Goal: Transaction & Acquisition: Purchase product/service

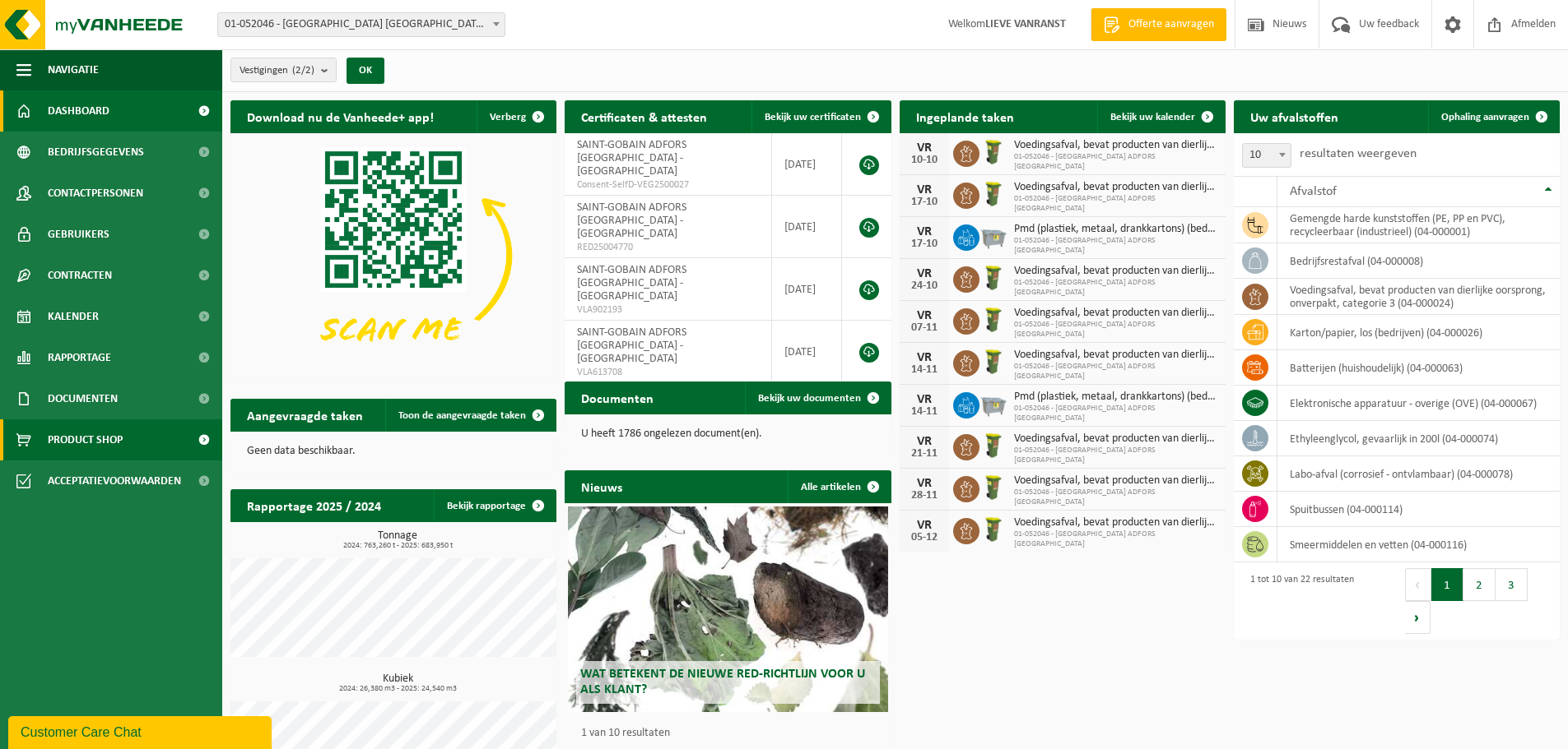
click at [85, 447] on span "Product Shop" at bounding box center [85, 440] width 75 height 41
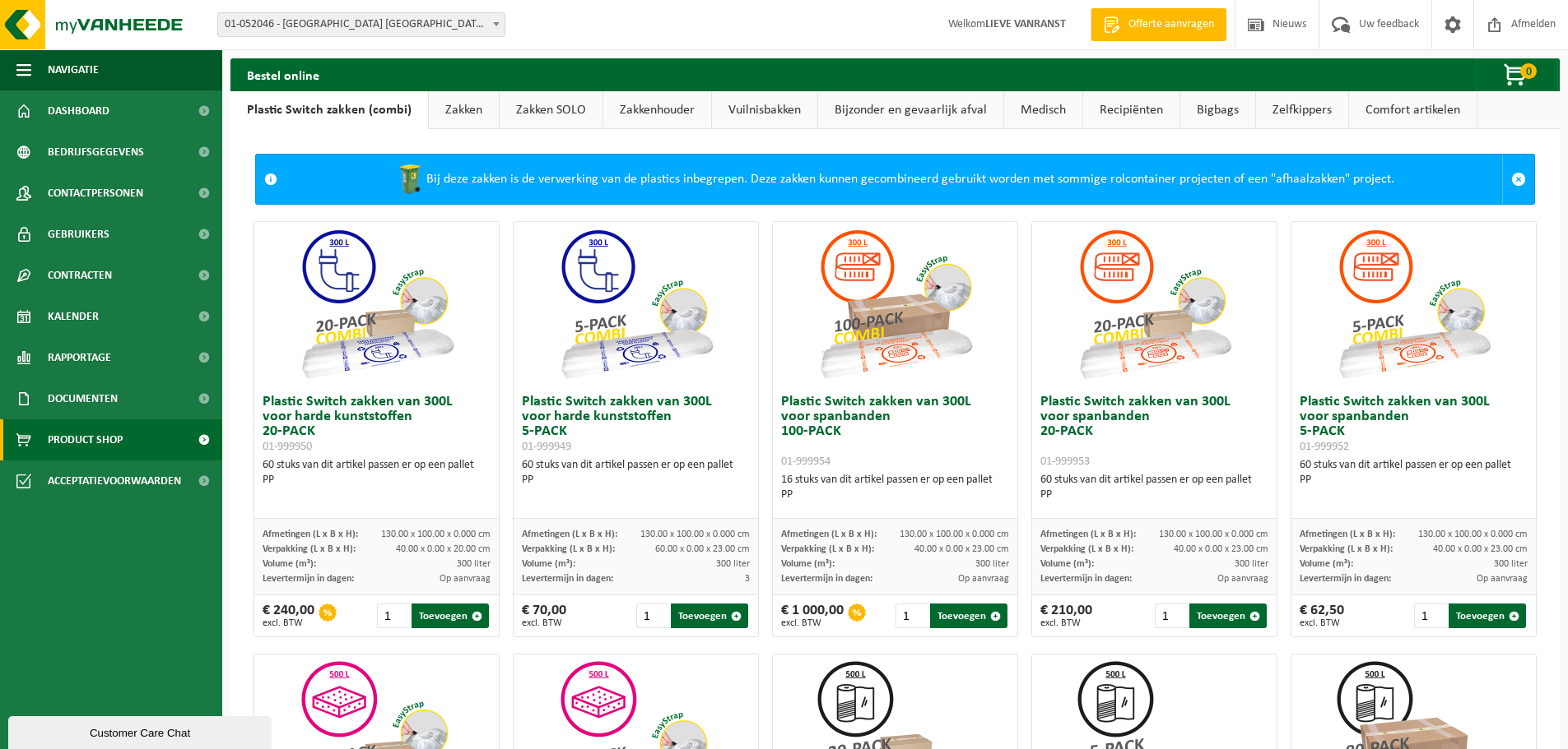
click at [449, 110] on link "Zakken" at bounding box center [464, 110] width 70 height 38
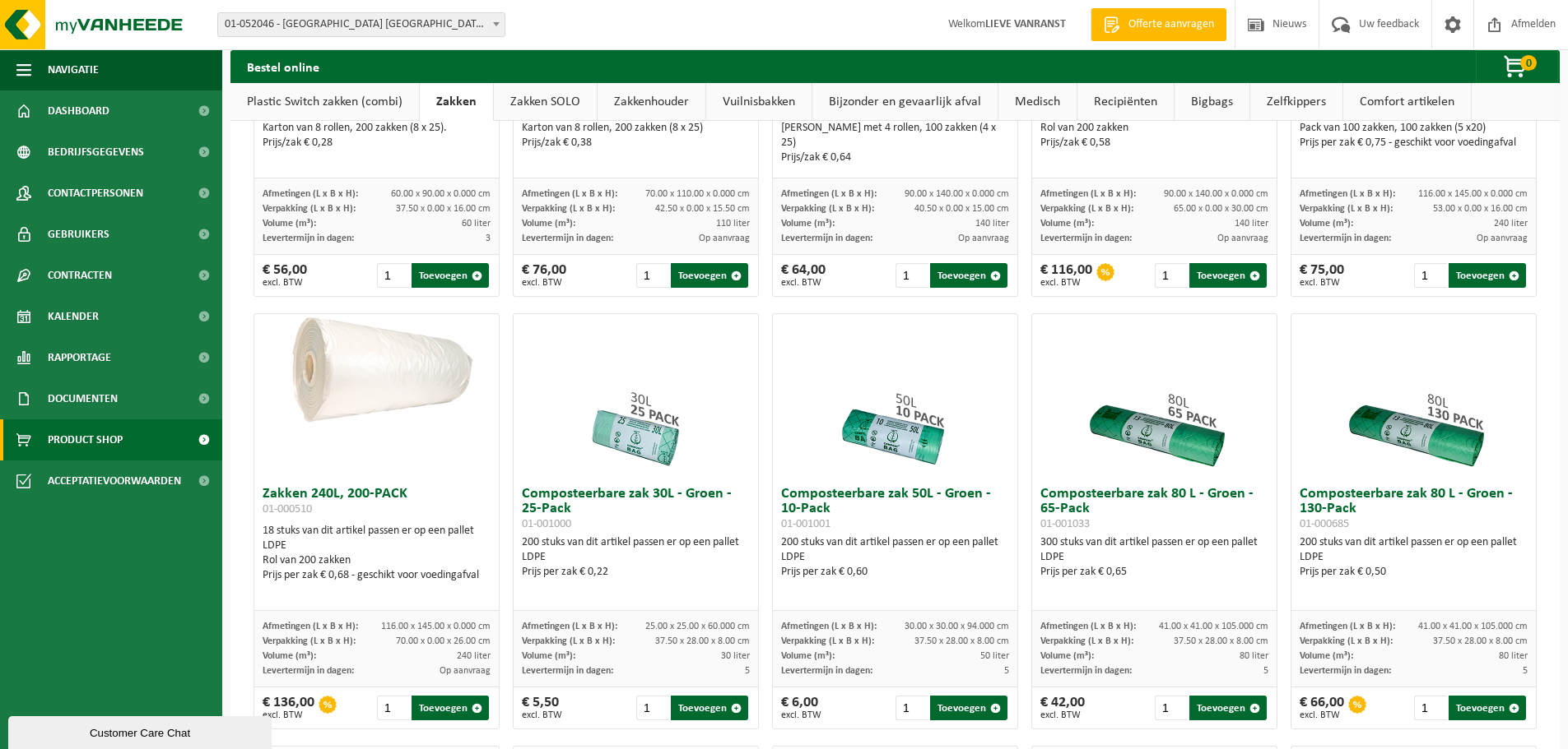
scroll to position [353, 0]
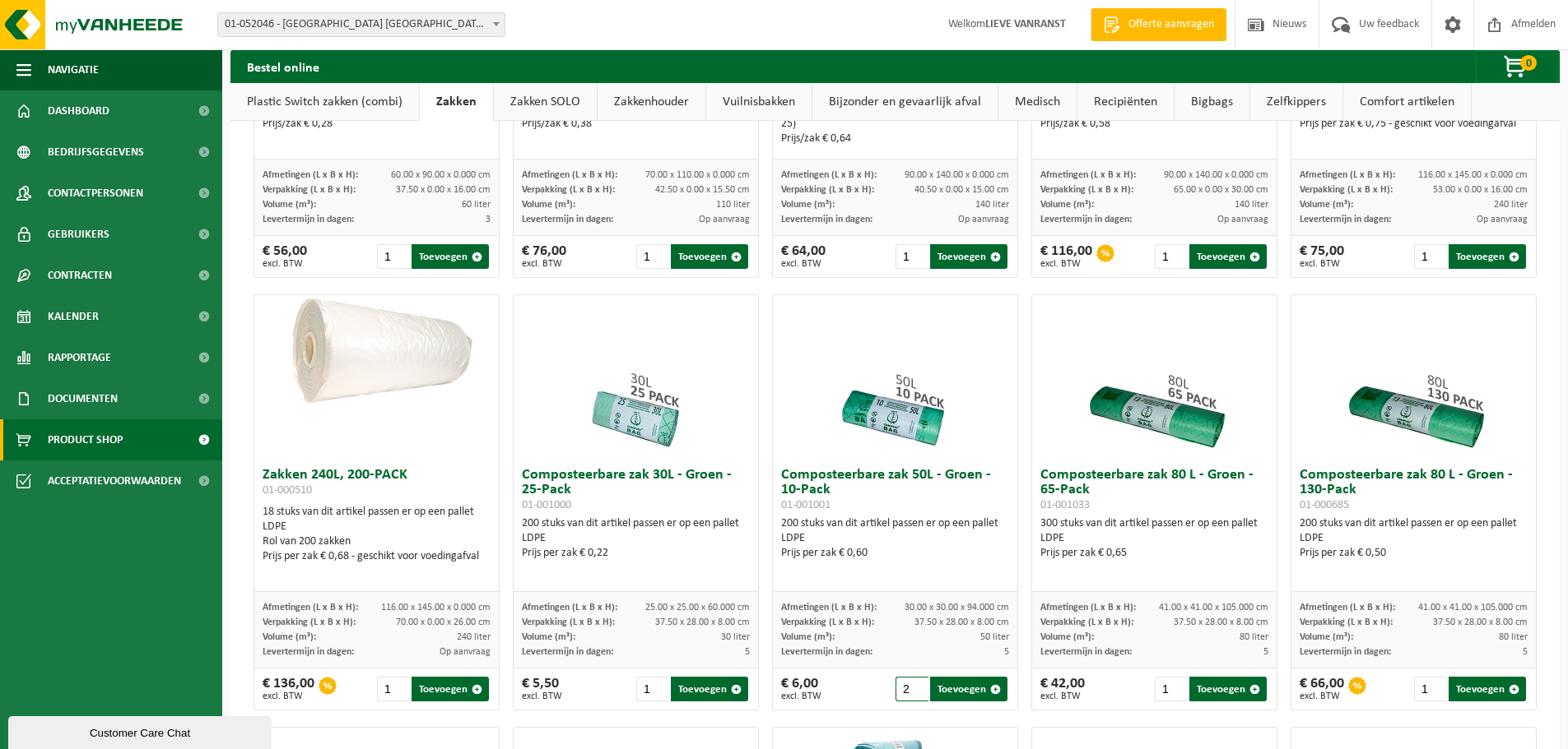
click at [909, 683] on input "2" at bounding box center [912, 689] width 33 height 25
click at [909, 683] on input "3" at bounding box center [912, 689] width 33 height 25
click at [909, 683] on input "4" at bounding box center [912, 689] width 33 height 25
click at [909, 684] on input "5" at bounding box center [912, 689] width 33 height 25
click at [909, 686] on input "6" at bounding box center [912, 689] width 33 height 25
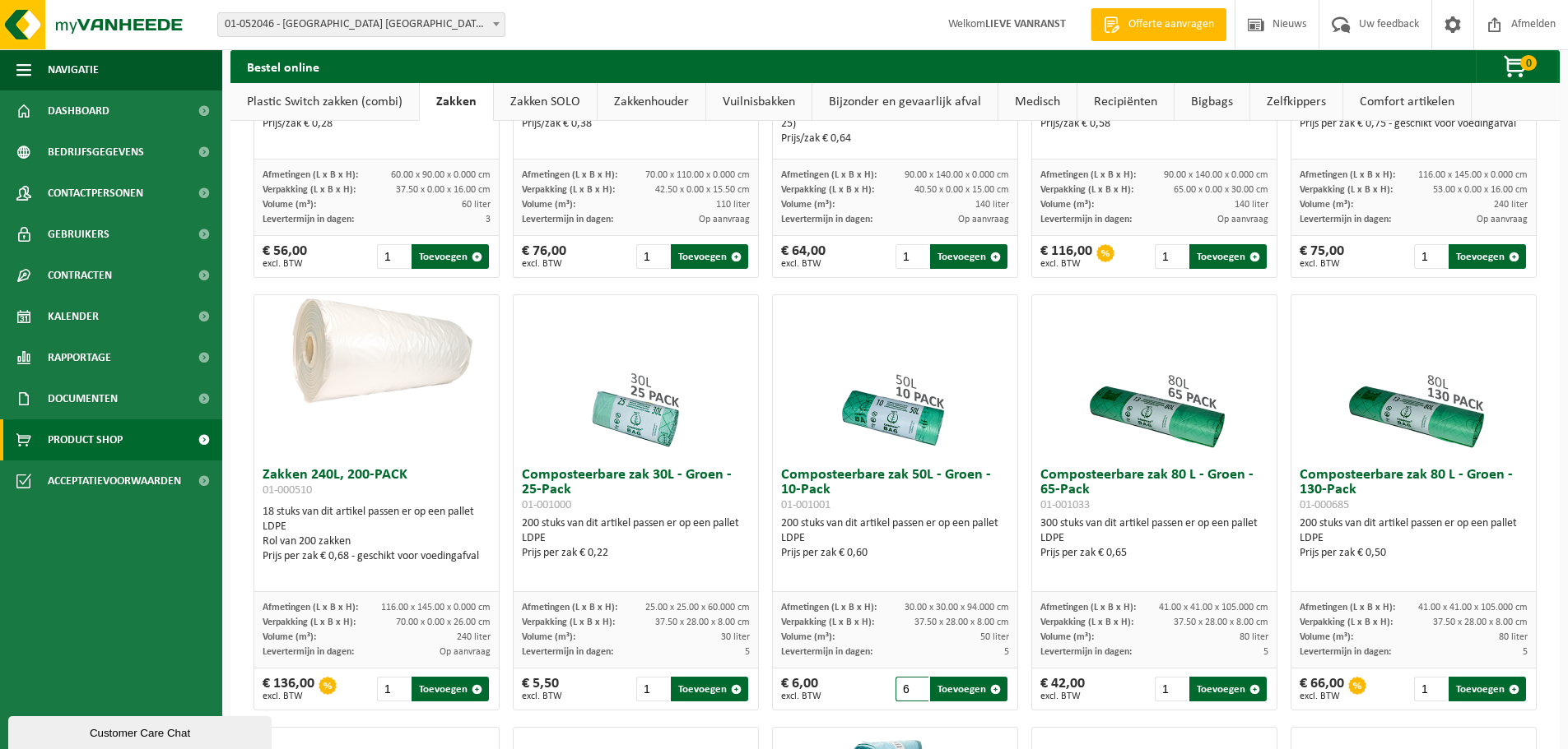
click at [909, 681] on input "6" at bounding box center [912, 689] width 33 height 25
click at [910, 682] on input "6" at bounding box center [912, 689] width 33 height 25
click at [911, 693] on input "5" at bounding box center [912, 689] width 33 height 25
click at [911, 685] on input "6" at bounding box center [912, 689] width 33 height 25
click at [911, 685] on input "7" at bounding box center [912, 689] width 33 height 25
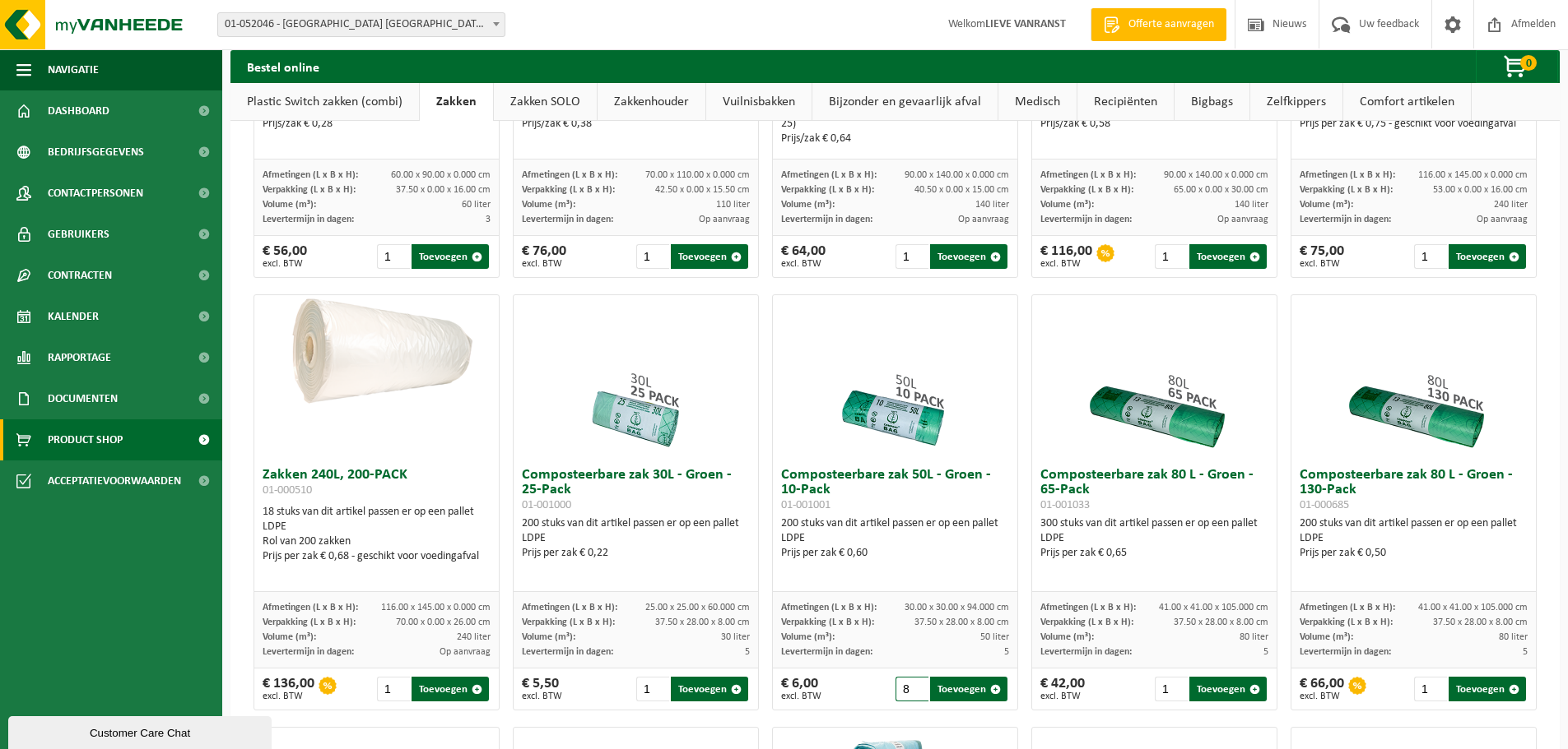
click at [911, 685] on input "8" at bounding box center [912, 689] width 33 height 25
click at [911, 685] on input "9" at bounding box center [912, 689] width 33 height 25
click at [911, 685] on input "10" at bounding box center [912, 689] width 33 height 25
click at [953, 693] on button "Toevoegen" at bounding box center [969, 689] width 78 height 25
type input "1"
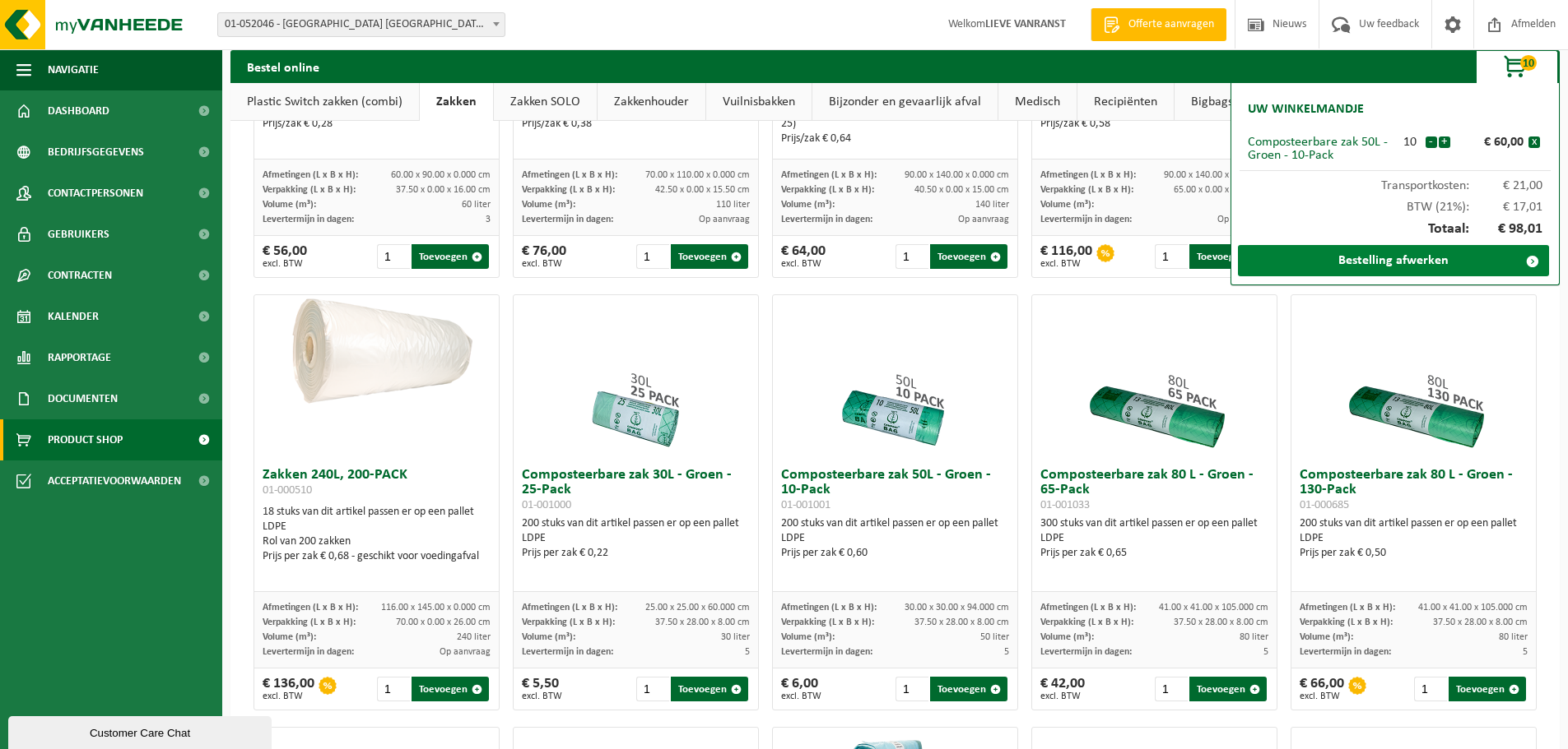
click at [1273, 265] on link "Bestelling afwerken" at bounding box center [1393, 261] width 311 height 31
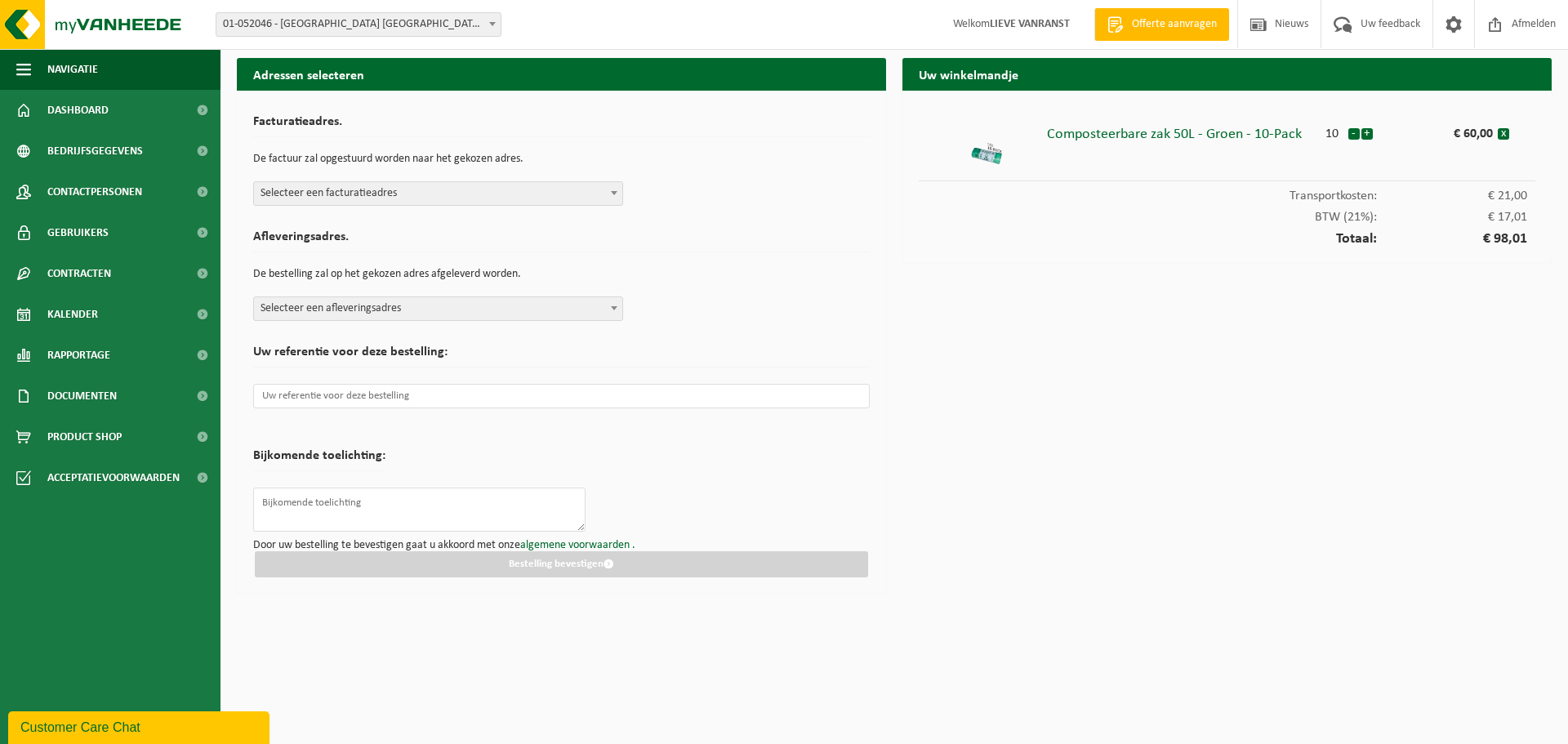
click at [425, 196] on span "Selecteer een facturatieadres" at bounding box center [437, 193] width 369 height 23
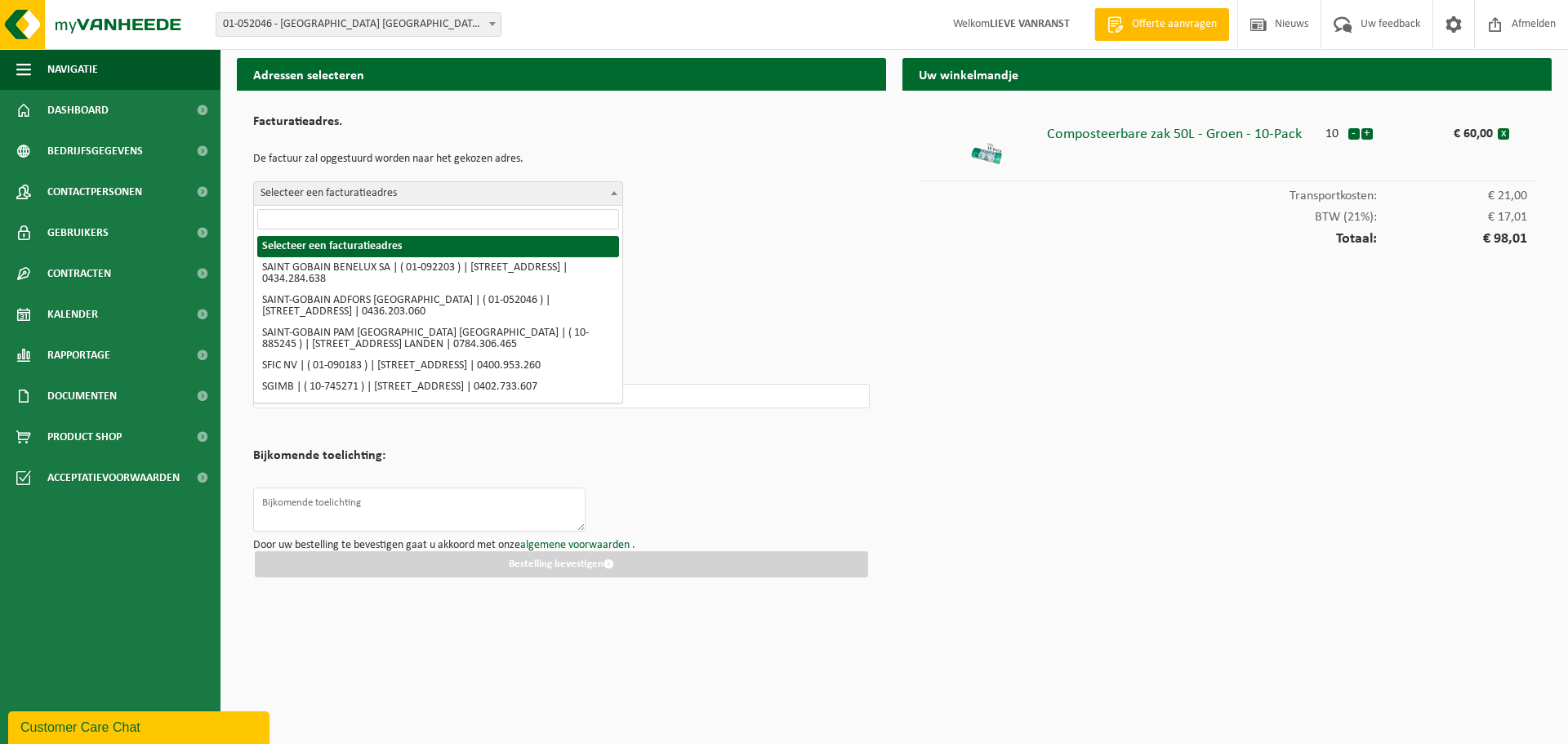
click at [425, 193] on span "Selecteer een facturatieadres" at bounding box center [437, 193] width 369 height 23
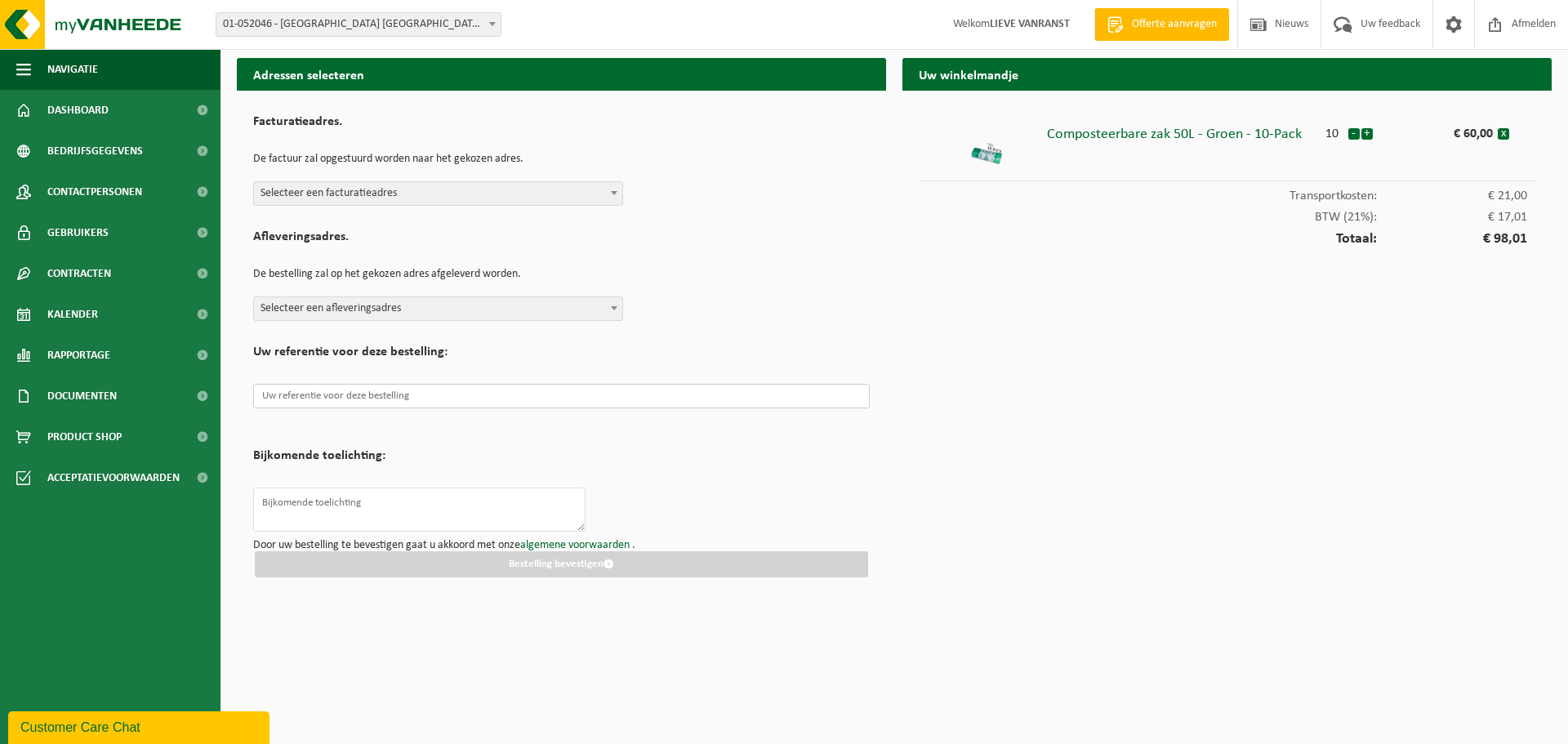
click at [403, 394] on input "text" at bounding box center [561, 396] width 617 height 25
click at [441, 399] on input "text" at bounding box center [561, 396] width 617 height 25
click at [334, 395] on input "text" at bounding box center [561, 396] width 617 height 25
click at [330, 398] on input "text" at bounding box center [561, 396] width 617 height 25
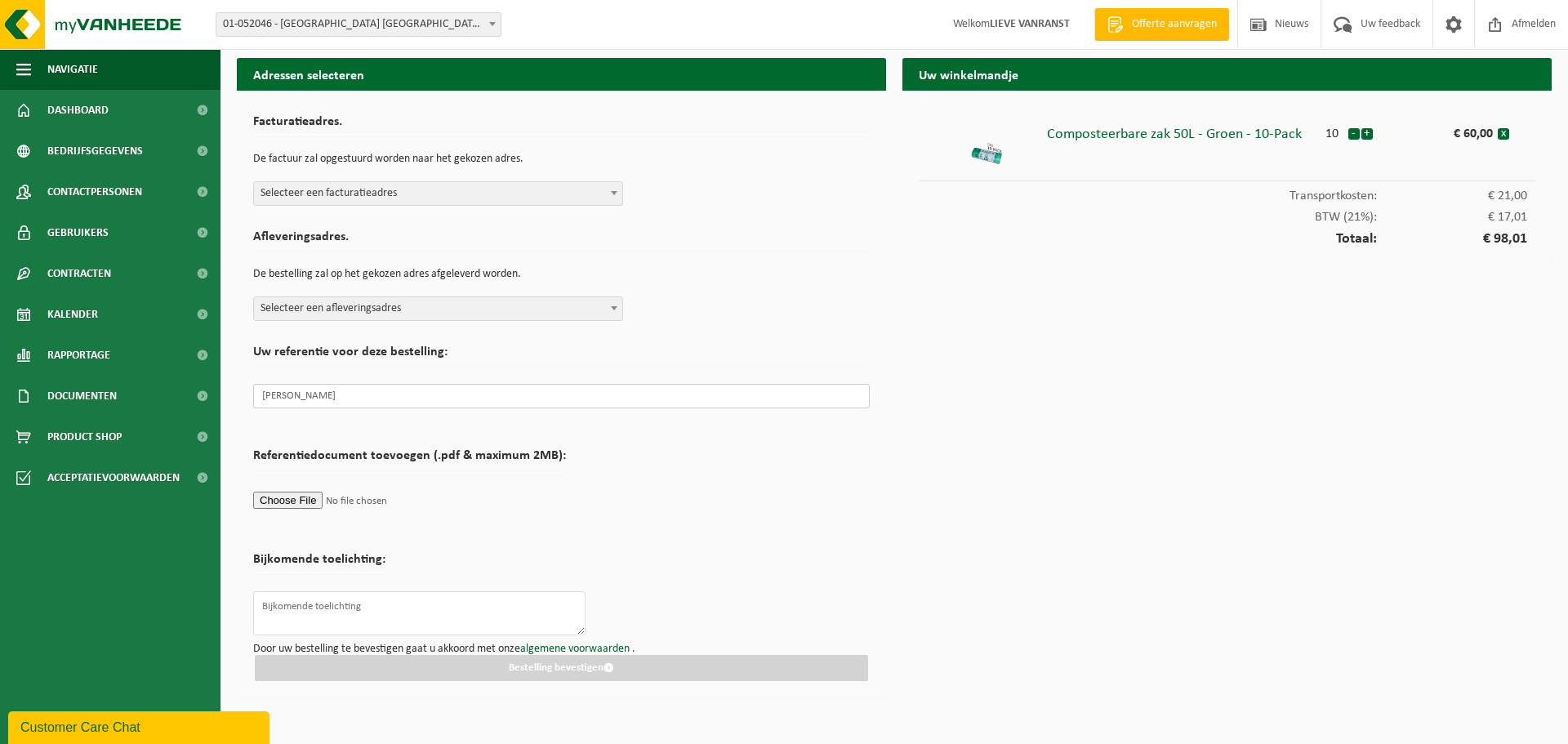
type input "Sabrina"
click at [421, 596] on textarea at bounding box center [419, 613] width 333 height 44
drag, startPoint x: 405, startPoint y: 530, endPoint x: 415, endPoint y: 539, distance: 13.5
click at [406, 528] on form "Facturatieadres. De factuur zal opgestuurd worden naar het gekozen adres. Selec…" at bounding box center [561, 394] width 617 height 575
click at [416, 194] on span "Selecteer een facturatieadres" at bounding box center [437, 193] width 369 height 23
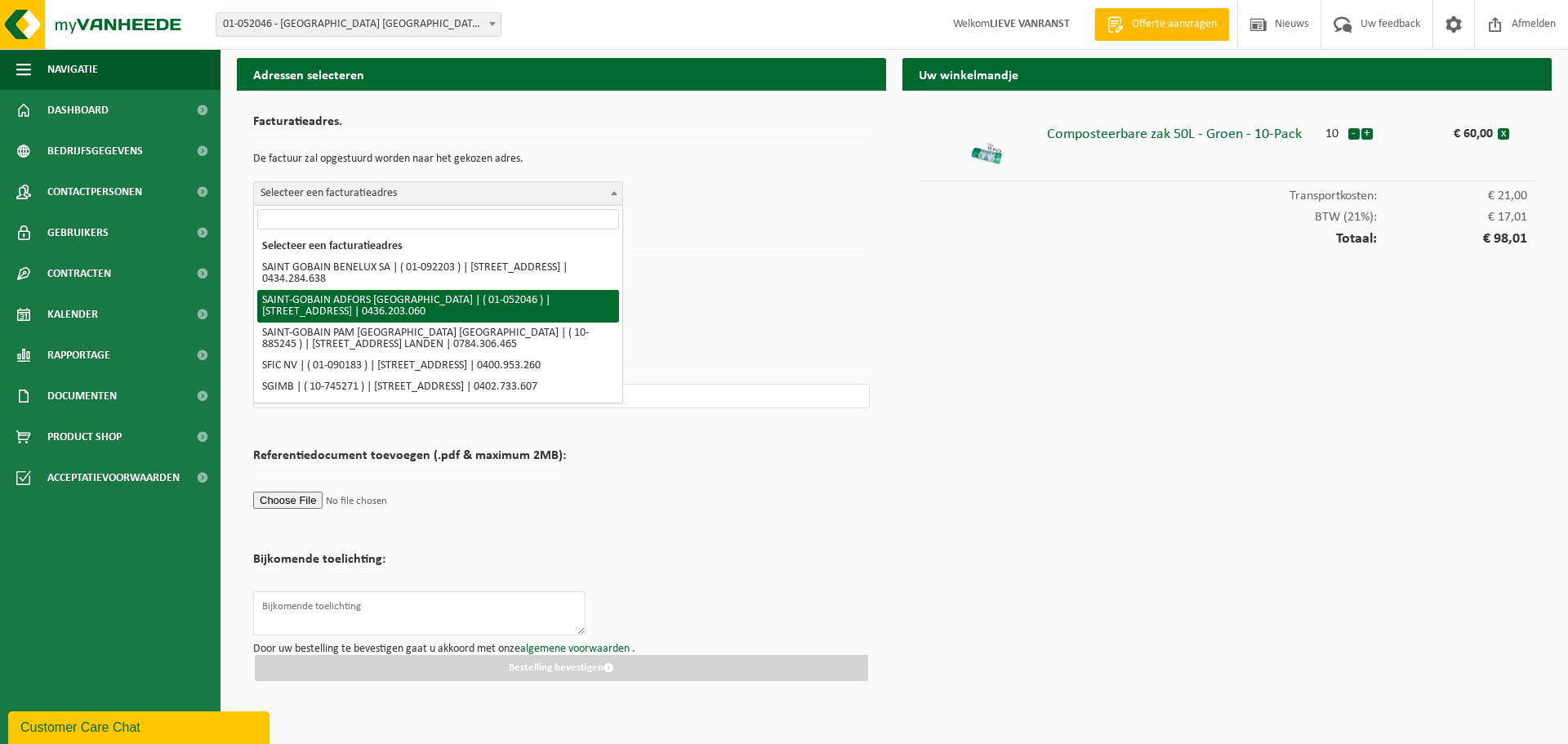
select select "12570"
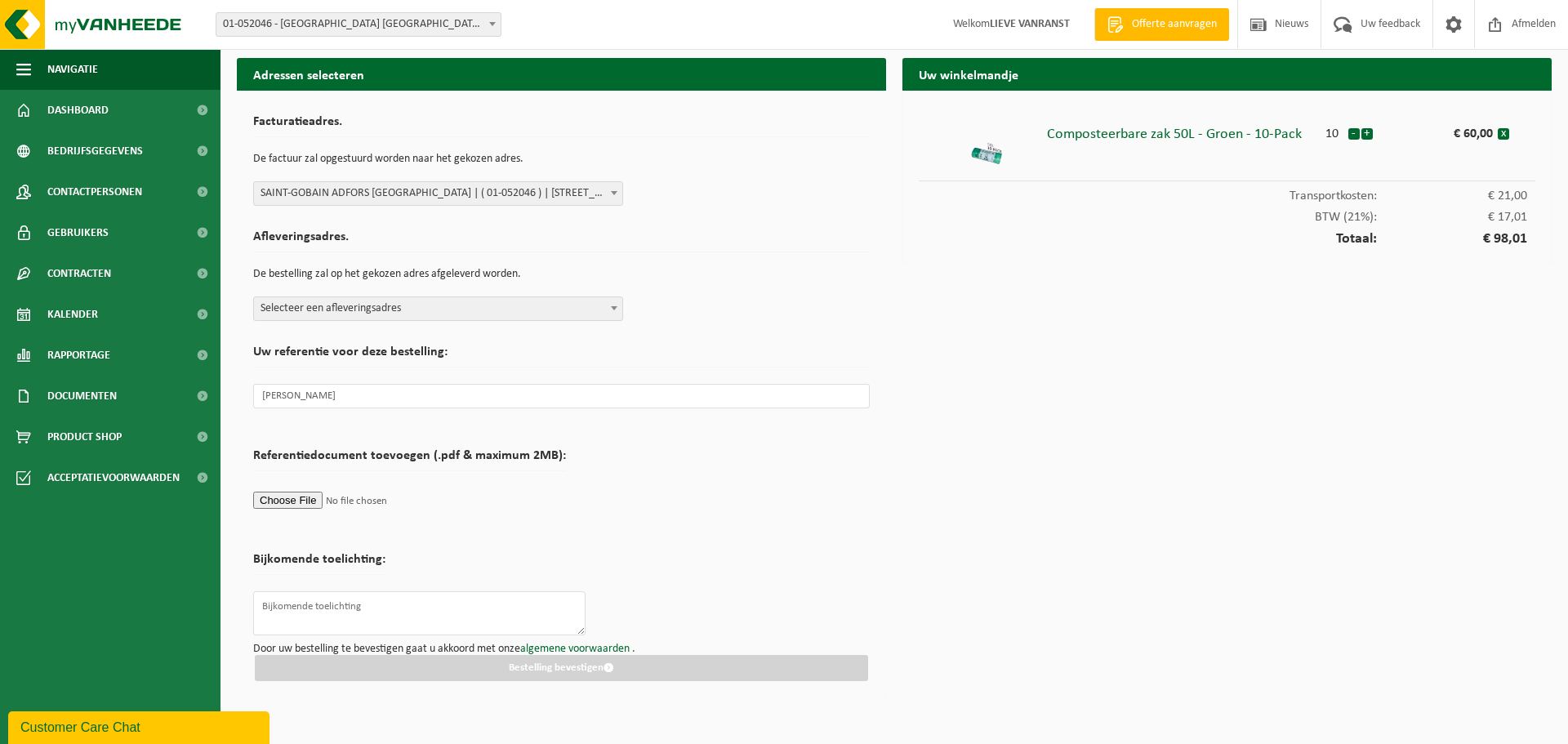
click at [376, 307] on span "Selecteer een afleveringsadres" at bounding box center [437, 308] width 369 height 23
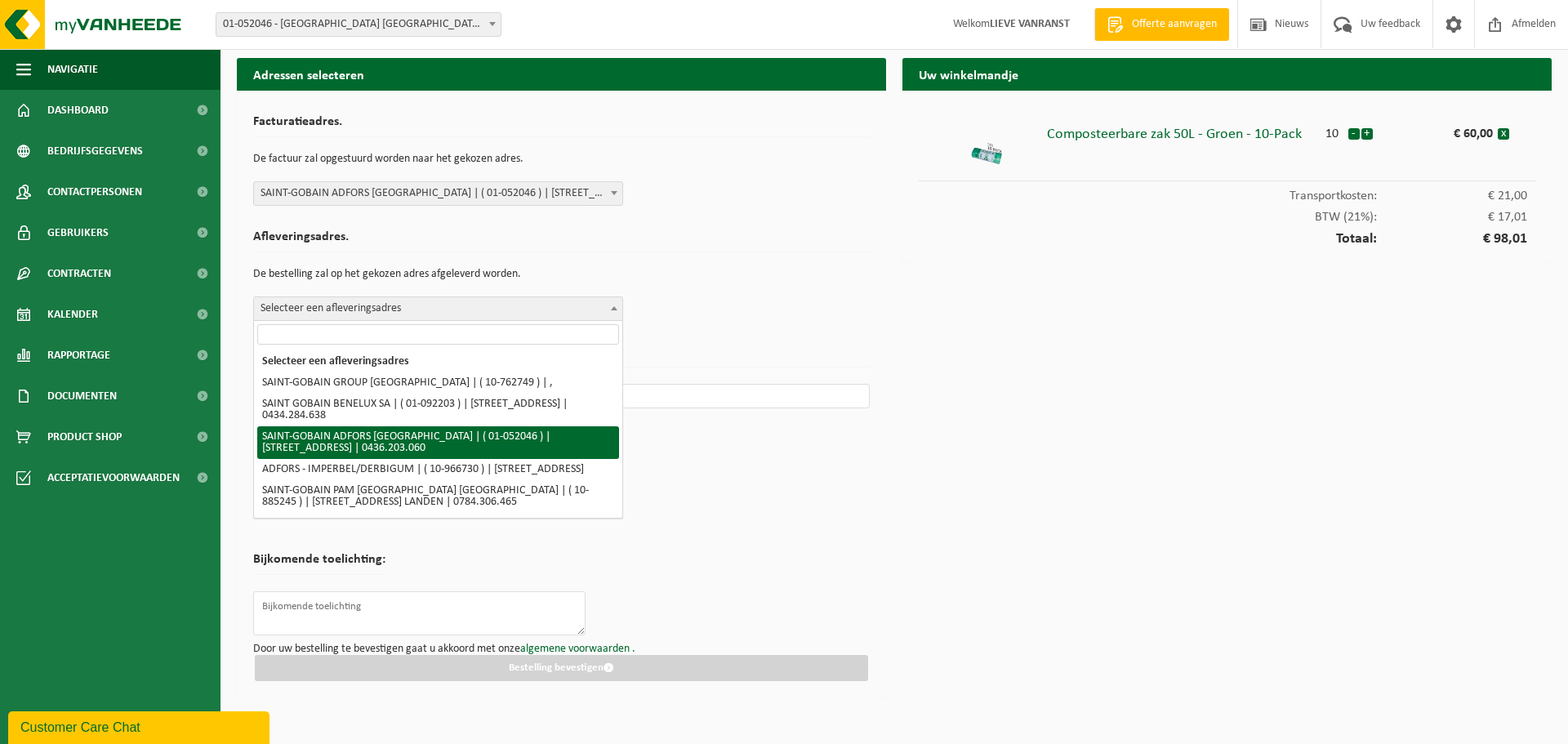
select select "12570"
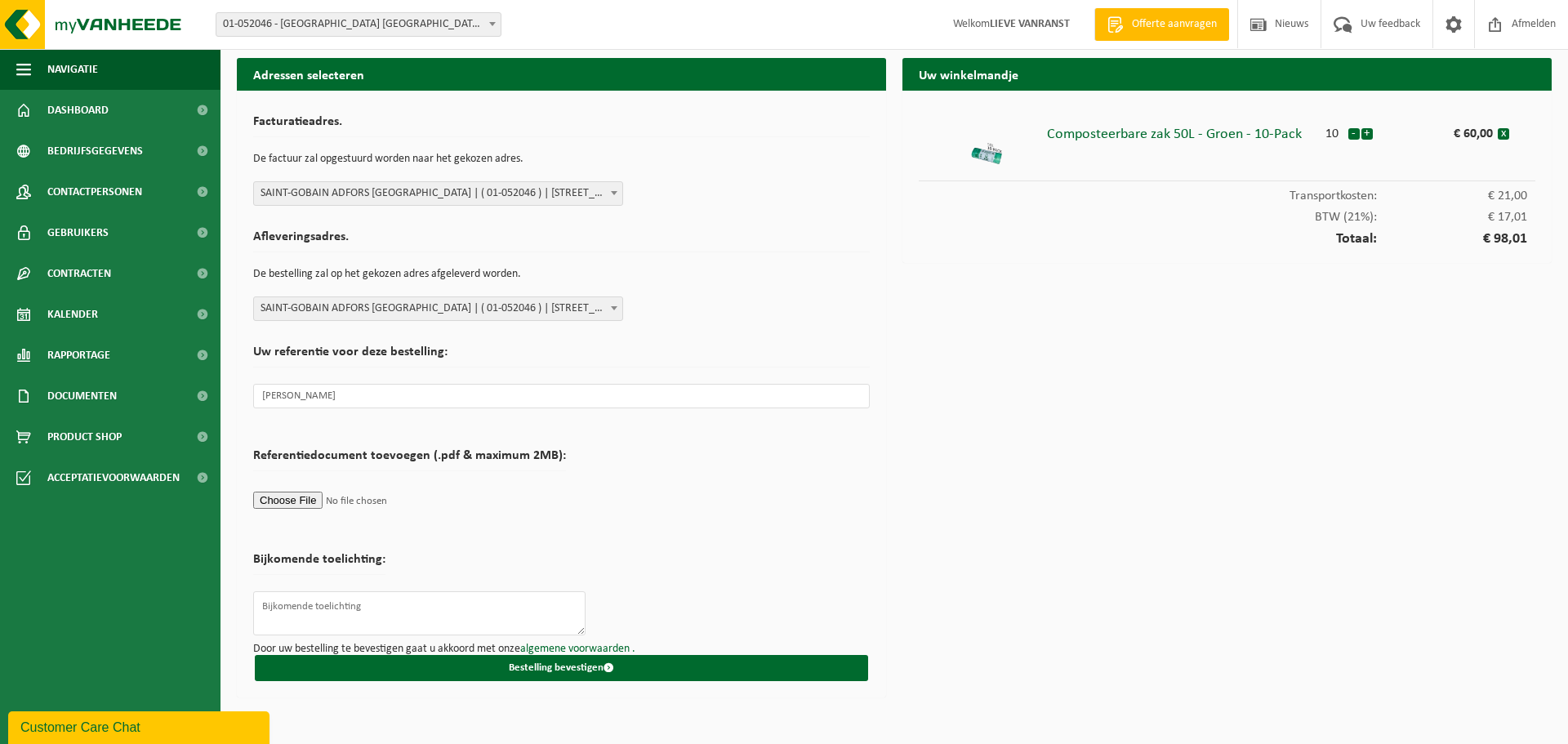
click at [736, 494] on form "Facturatieadres. De factuur zal opgestuurd worden naar het gekozen adres. Selec…" at bounding box center [561, 394] width 617 height 575
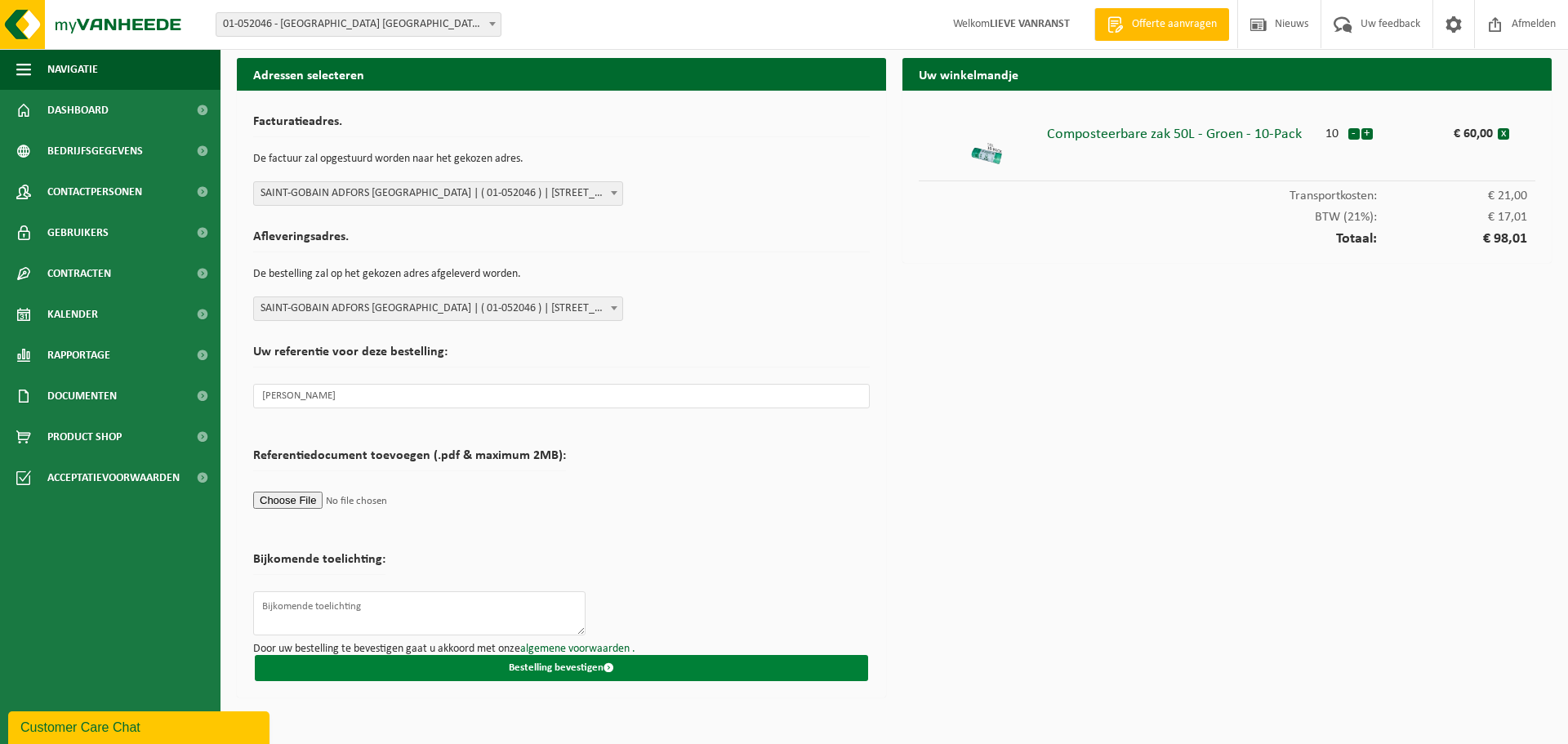
click at [502, 670] on button "Bestelling bevestigen" at bounding box center [561, 669] width 613 height 26
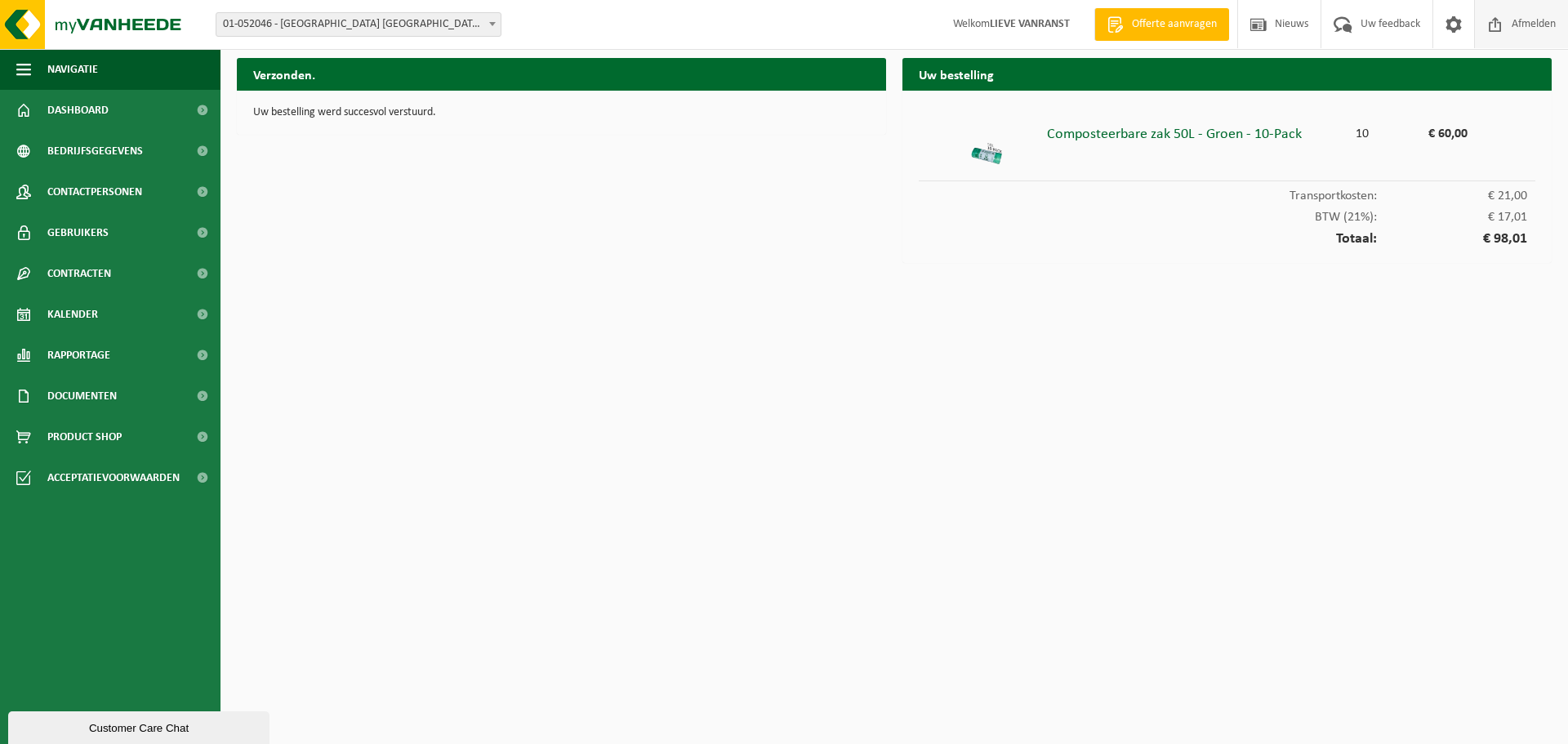
click at [1536, 27] on span "Afmelden" at bounding box center [1533, 24] width 52 height 48
